Goal: Navigation & Orientation: Find specific page/section

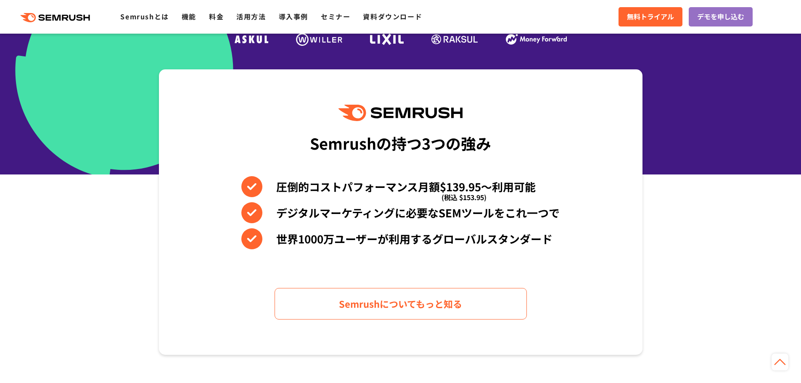
click at [604, 229] on div "Semrushの持つ3つの強み 圧倒的コストパフォーマンス月額$139.95〜利用可能 (税込 $153.95) デジタルマーケティングに必要なSEMツールを…" at bounding box center [400, 211] width 483 height 285
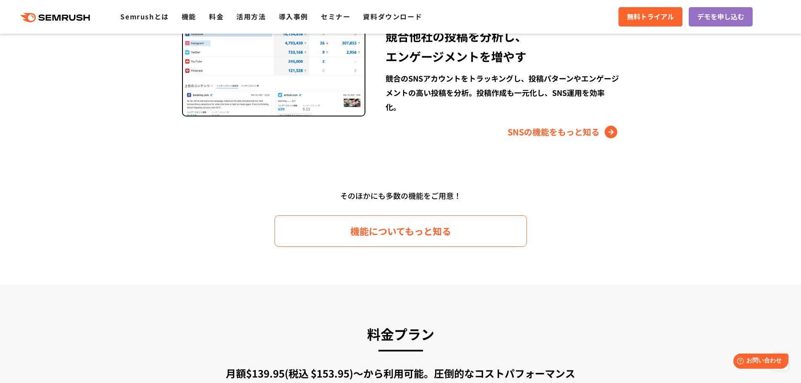
scroll to position [1177, 0]
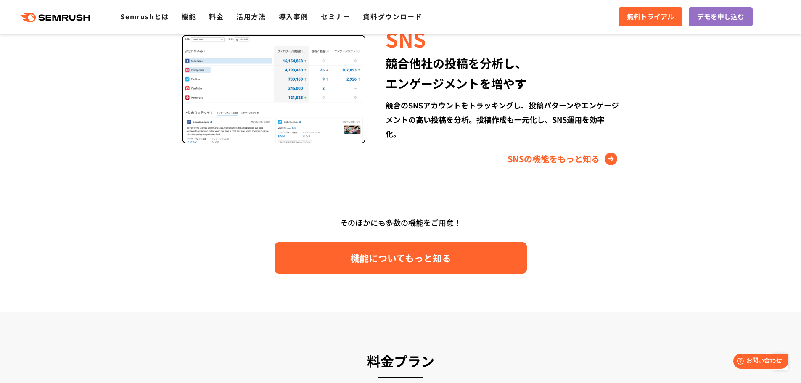
click at [359, 258] on span "機能についてもっと知る" at bounding box center [400, 258] width 101 height 15
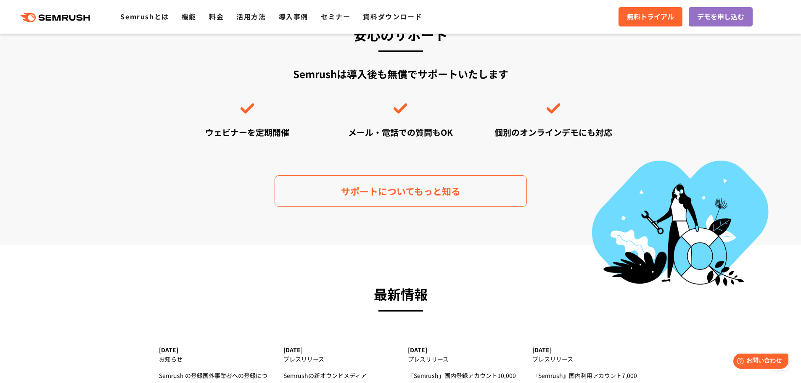
scroll to position [2349, 0]
